Goal: Task Accomplishment & Management: Manage account settings

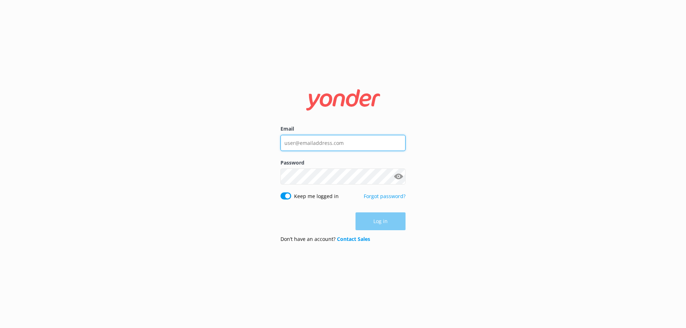
type input "[EMAIL_ADDRESS][DOMAIN_NAME]"
click at [396, 227] on div "Log in" at bounding box center [343, 222] width 125 height 18
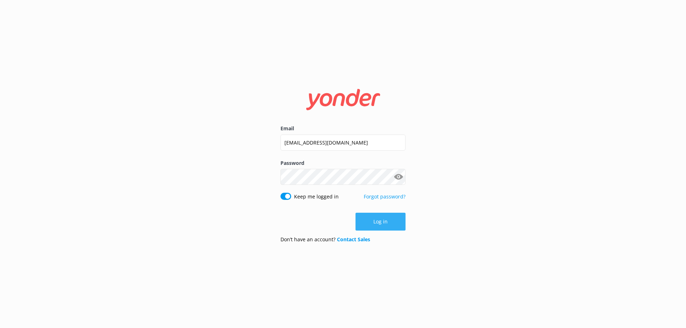
click at [388, 226] on button "Log in" at bounding box center [381, 222] width 50 height 18
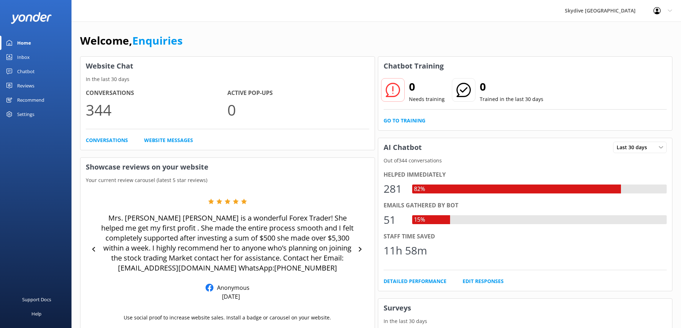
click at [26, 41] on div "Home" at bounding box center [24, 43] width 14 height 14
click at [19, 56] on div "Inbox" at bounding box center [23, 57] width 13 height 14
